Goal: Transaction & Acquisition: Purchase product/service

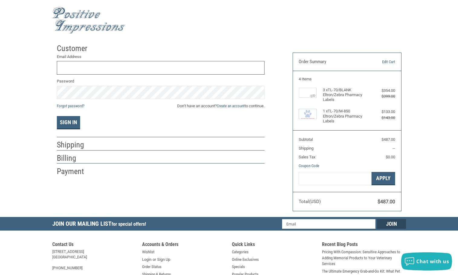
click at [148, 67] on input "Email Address" at bounding box center [161, 68] width 208 height 14
click at [72, 68] on input "Email Address" at bounding box center [161, 68] width 208 height 14
type input "[EMAIL_ADDRESS][DOMAIN_NAME]"
click at [232, 106] on link "Create an account" at bounding box center [231, 106] width 28 height 5
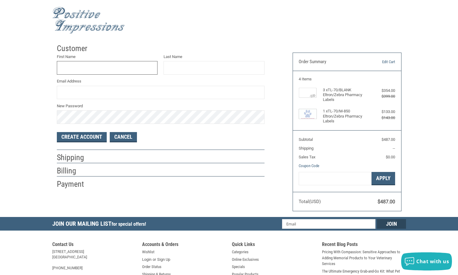
click at [95, 67] on input "First Name" at bounding box center [107, 68] width 101 height 14
click at [173, 69] on input "Last Name" at bounding box center [214, 68] width 101 height 14
type input "HOPMEADOW ANIMAL HOSPITAL"
click at [119, 91] on input "Email Address" at bounding box center [161, 93] width 208 height 14
type input "[EMAIL_ADDRESS][DOMAIN_NAME]"
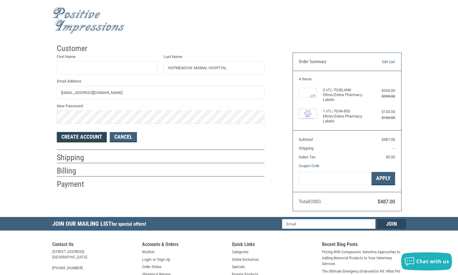
click at [88, 137] on button "Create Account" at bounding box center [82, 137] width 50 height 10
type input "HOPMEADOW"
click at [89, 140] on button "Create Account" at bounding box center [82, 137] width 50 height 10
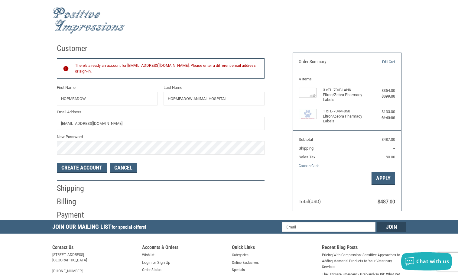
click at [156, 66] on div "There's already an account for HOPMEADOWAH@GMAIL.COM. Please enter a different …" at bounding box center [166, 69] width 183 height 12
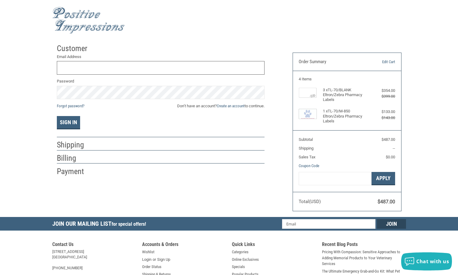
click at [76, 68] on input "Email Address" at bounding box center [161, 68] width 208 height 14
type input "[EMAIL_ADDRESS][DOMAIN_NAME]"
click at [75, 107] on link "Forgot password?" at bounding box center [71, 106] width 28 height 5
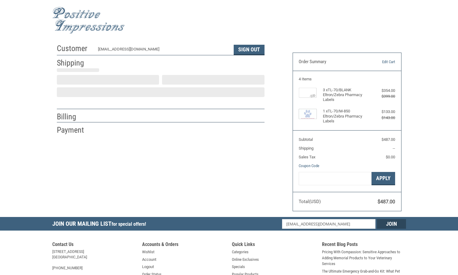
scroll to position [1, 0]
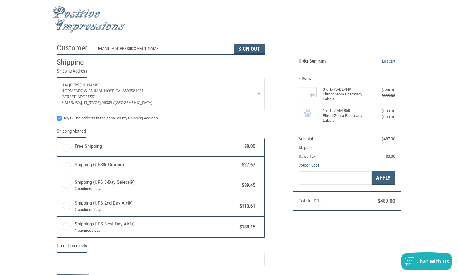
radio input "true"
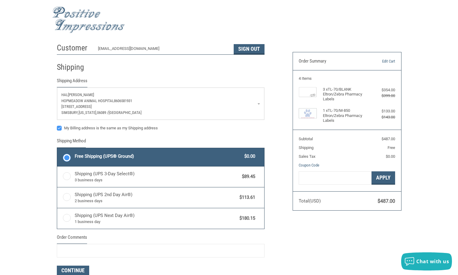
scroll to position [0, 0]
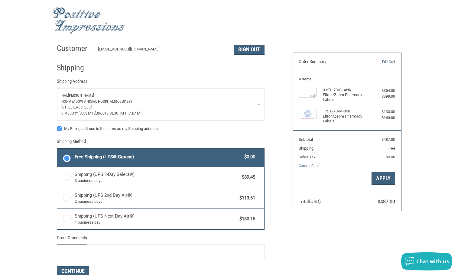
click at [258, 104] on link "[PERSON_NAME] HOPMEADOW ANIMAL HOSPITAL 8606581931 [STREET_ADDRESS][US_STATE]" at bounding box center [160, 104] width 207 height 32
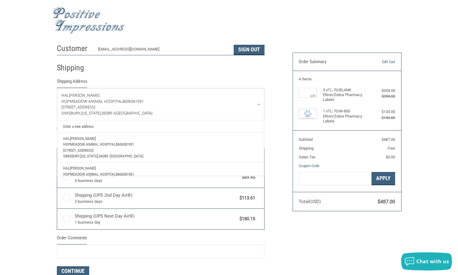
click at [90, 126] on link "Enter a new address" at bounding box center [160, 126] width 201 height 12
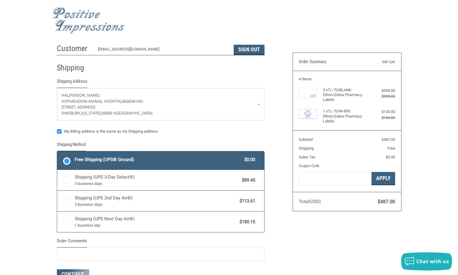
select select "US"
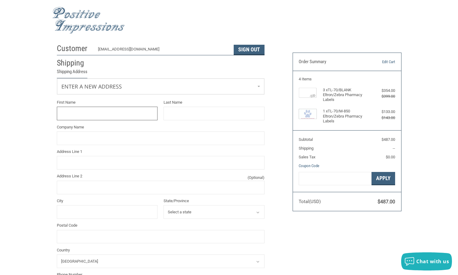
click at [87, 111] on input "First Name" at bounding box center [107, 114] width 101 height 14
type input "[PERSON_NAME]"
type input "[STREET_ADDRESS]"
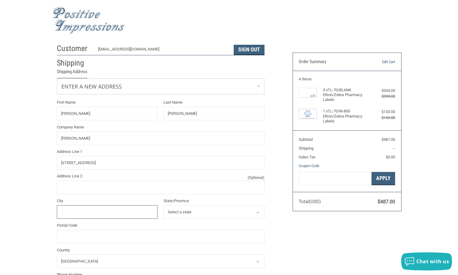
type input "Weatogue"
select select "CT"
type input "06089"
type input "8606581931"
drag, startPoint x: 99, startPoint y: 138, endPoint x: 38, endPoint y: 139, distance: 60.2
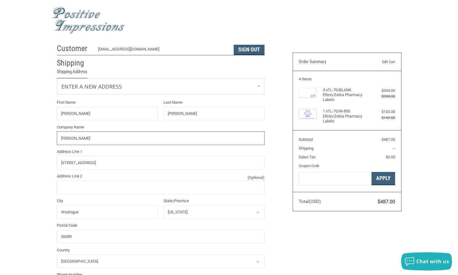
click at [38, 139] on div "Customer [EMAIL_ADDRESS][DOMAIN_NAME] Sign Out Shipping Shipping Address Enter …" at bounding box center [229, 243] width 458 height 404
type input "H"
radio input "true"
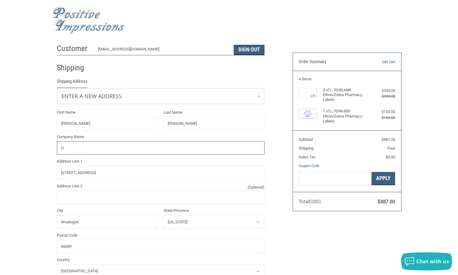
type input "[GEOGRAPHIC_DATA]"
type input "Hal"
type input "[PERSON_NAME]"
type input "[STREET_ADDRESS] ANIMAL HOSPITAL"
type input "HOPMEADOW ANIMAL HOSPITAL"
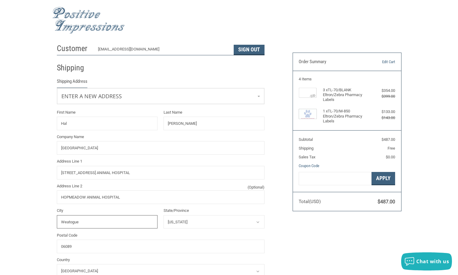
type input "Weatogue"
drag, startPoint x: 200, startPoint y: 124, endPoint x: 157, endPoint y: 124, distance: 42.6
click at [157, 124] on div "First Name [PERSON_NAME] Last Name [PERSON_NAME] Company Name [GEOGRAPHIC_DATA]…" at bounding box center [161, 209] width 214 height 200
type input "[PERSON_NAME]"
click at [87, 123] on input "Hal" at bounding box center [107, 124] width 101 height 14
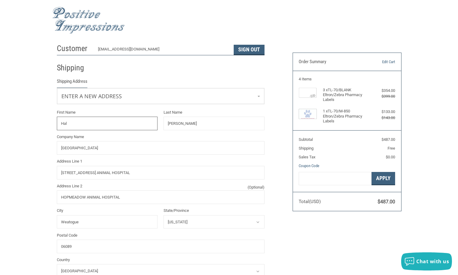
click at [87, 123] on input "Hal" at bounding box center [107, 124] width 101 height 14
type input "[PERSON_NAME]"
click at [155, 153] on input "[GEOGRAPHIC_DATA]" at bounding box center [161, 148] width 208 height 14
click at [203, 164] on label "Address Line 1" at bounding box center [161, 161] width 208 height 6
click at [203, 166] on input "[STREET_ADDRESS] ANIMAL HOSPITAL" at bounding box center [161, 173] width 208 height 14
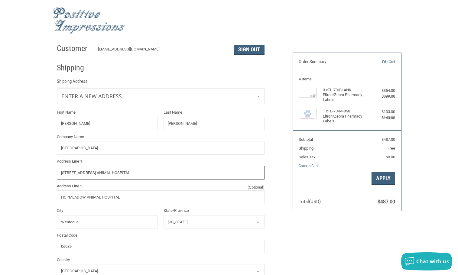
drag, startPoint x: 187, startPoint y: 176, endPoint x: 99, endPoint y: 174, distance: 87.7
click at [99, 174] on input "[STREET_ADDRESS] ANIMAL HOSPITAL" at bounding box center [161, 173] width 208 height 14
type input "[STREET_ADDRESS]"
click at [183, 197] on input "HOPMEADOW ANIMAL HOSPITAL" at bounding box center [161, 197] width 208 height 14
drag, startPoint x: 182, startPoint y: 196, endPoint x: 40, endPoint y: 197, distance: 142.4
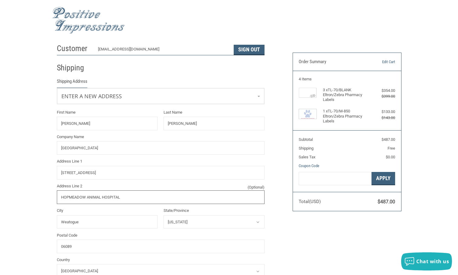
click at [40, 197] on div "Customer [EMAIL_ADDRESS][DOMAIN_NAME] Sign Out Shipping Shipping Address Enter …" at bounding box center [229, 276] width 458 height 471
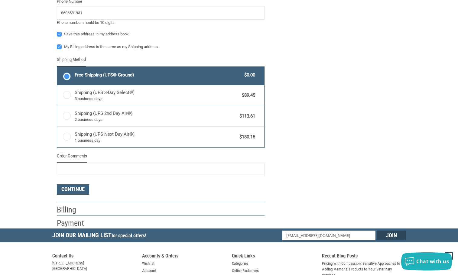
scroll to position [333, 0]
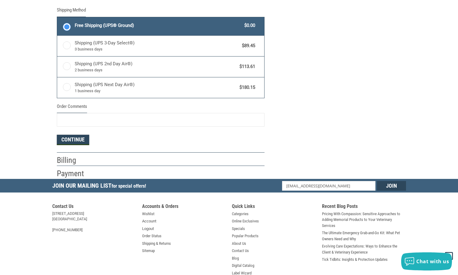
click at [78, 140] on button "Continue" at bounding box center [73, 140] width 32 height 10
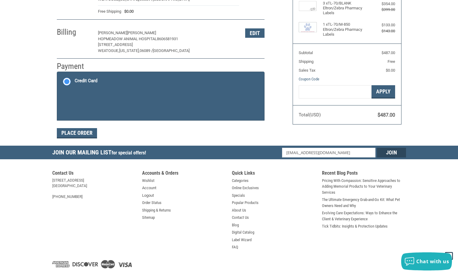
scroll to position [91, 0]
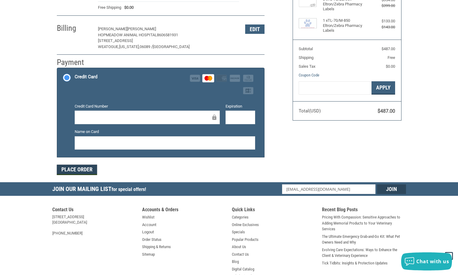
click at [87, 169] on button "Place Order" at bounding box center [77, 170] width 40 height 10
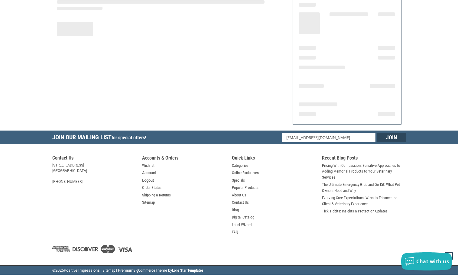
scroll to position [73, 0]
